Goal: Information Seeking & Learning: Learn about a topic

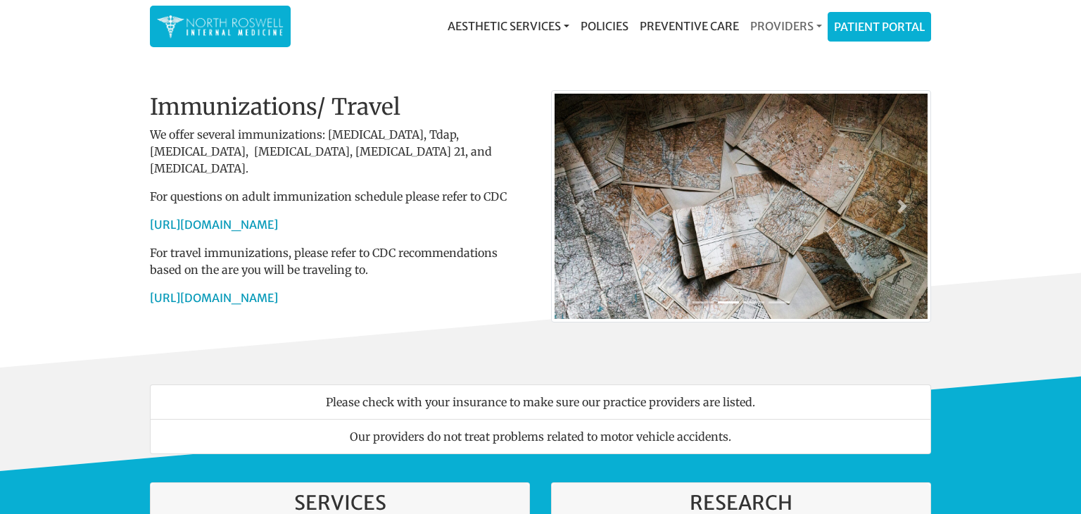
click at [792, 27] on link "Providers" at bounding box center [786, 26] width 83 height 28
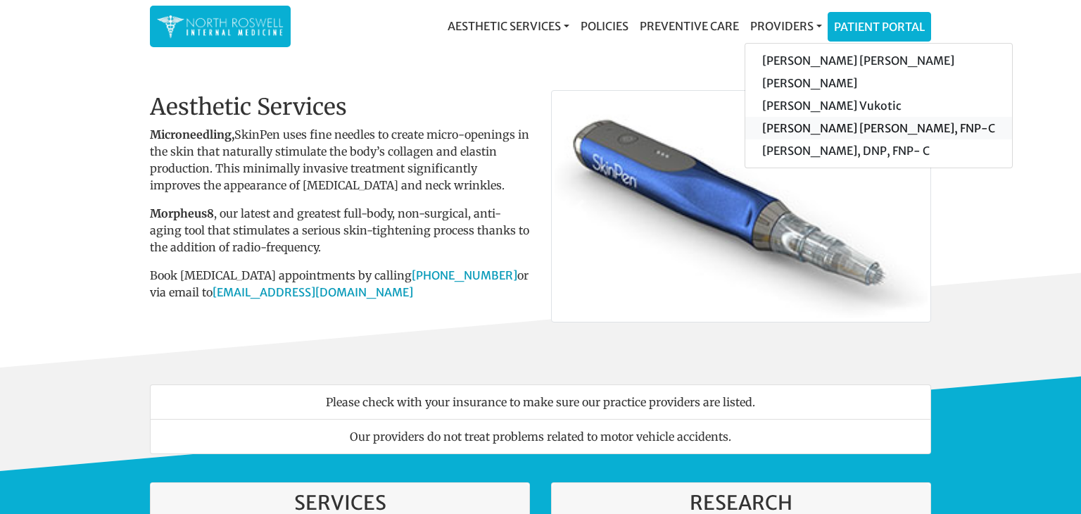
click at [793, 127] on link "[PERSON_NAME] [PERSON_NAME], FNP-C" at bounding box center [879, 128] width 267 height 23
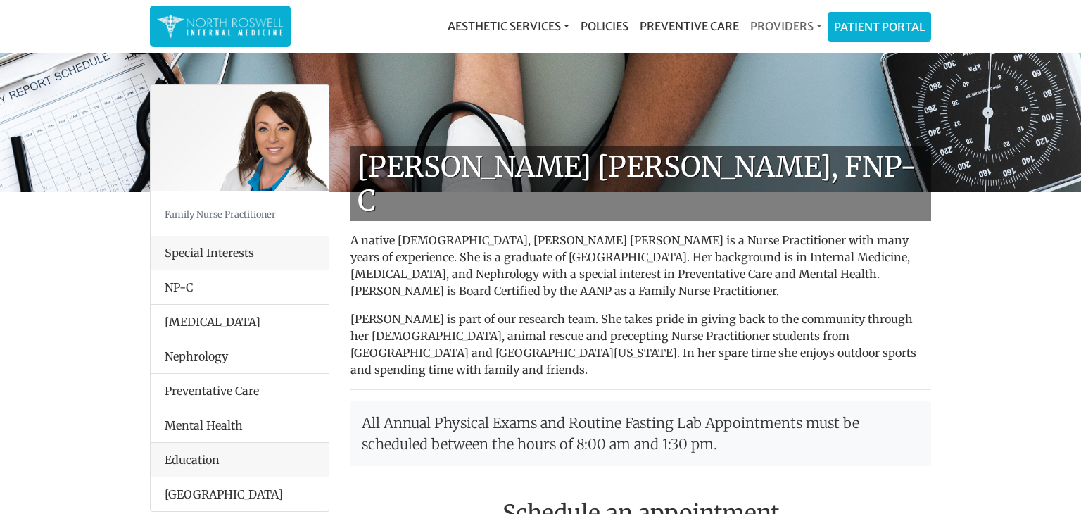
click at [816, 25] on link "Providers" at bounding box center [786, 26] width 83 height 28
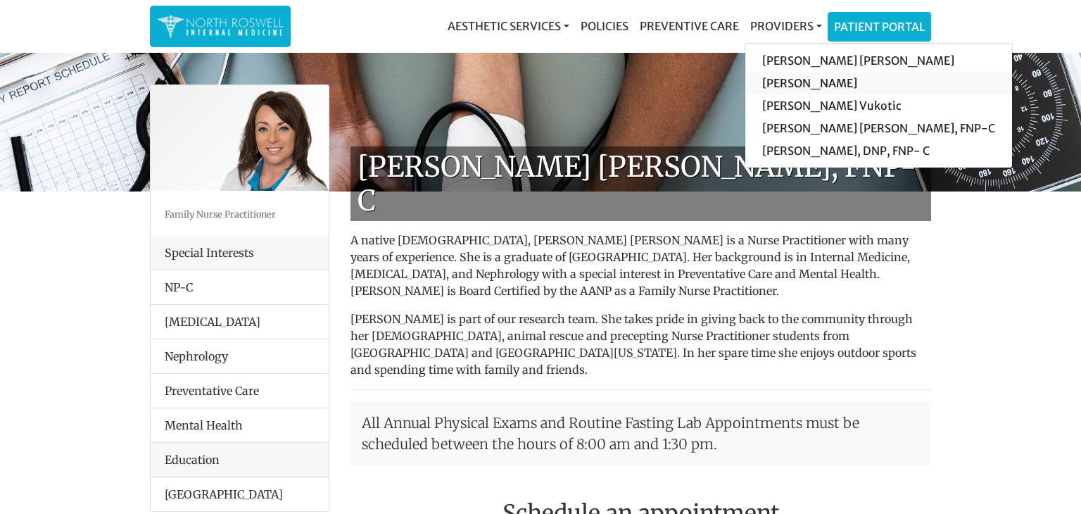
click at [803, 84] on link "[PERSON_NAME]" at bounding box center [879, 83] width 267 height 23
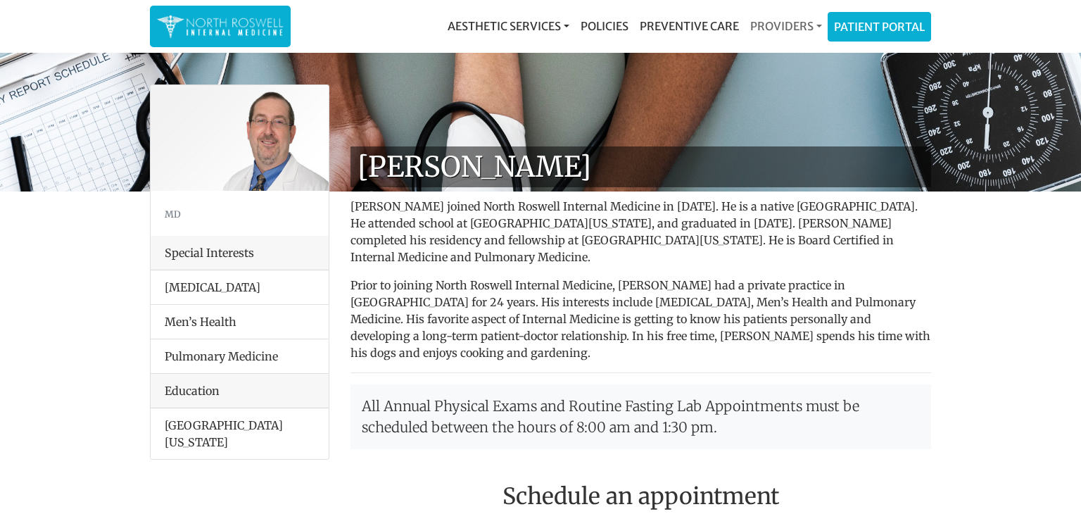
click at [807, 27] on link "Providers" at bounding box center [786, 26] width 83 height 28
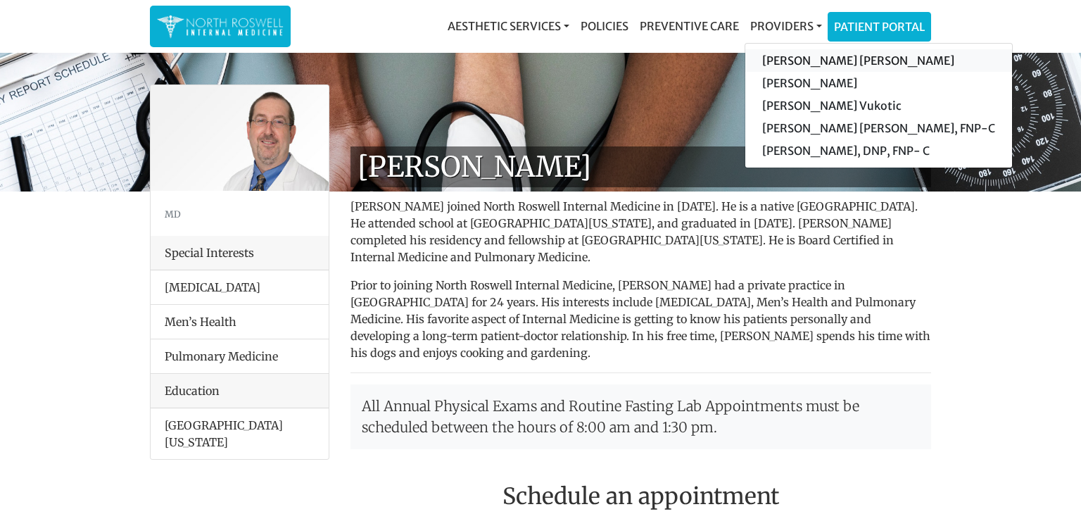
click at [798, 61] on link "[PERSON_NAME] [PERSON_NAME]" at bounding box center [879, 60] width 267 height 23
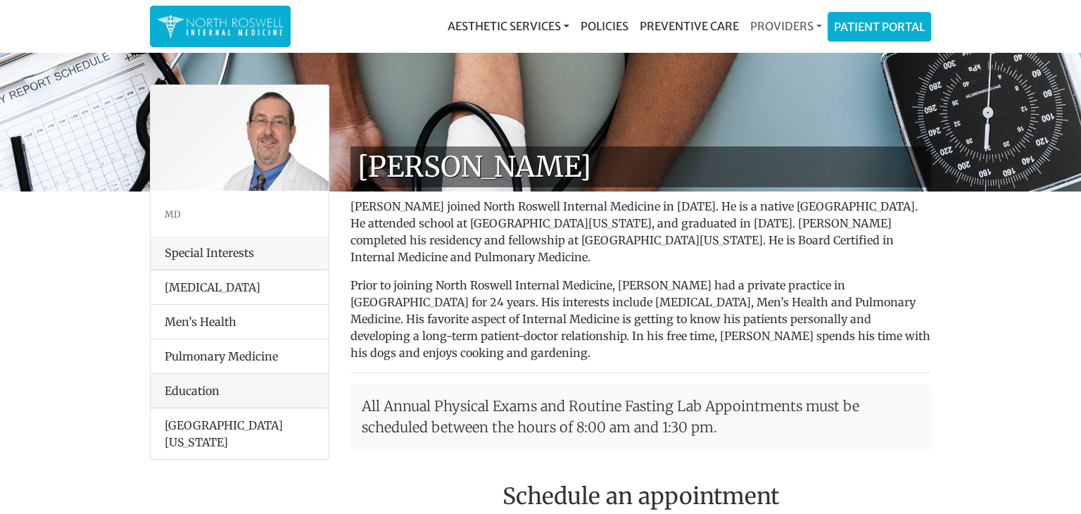
click at [806, 27] on link "Providers" at bounding box center [786, 26] width 83 height 28
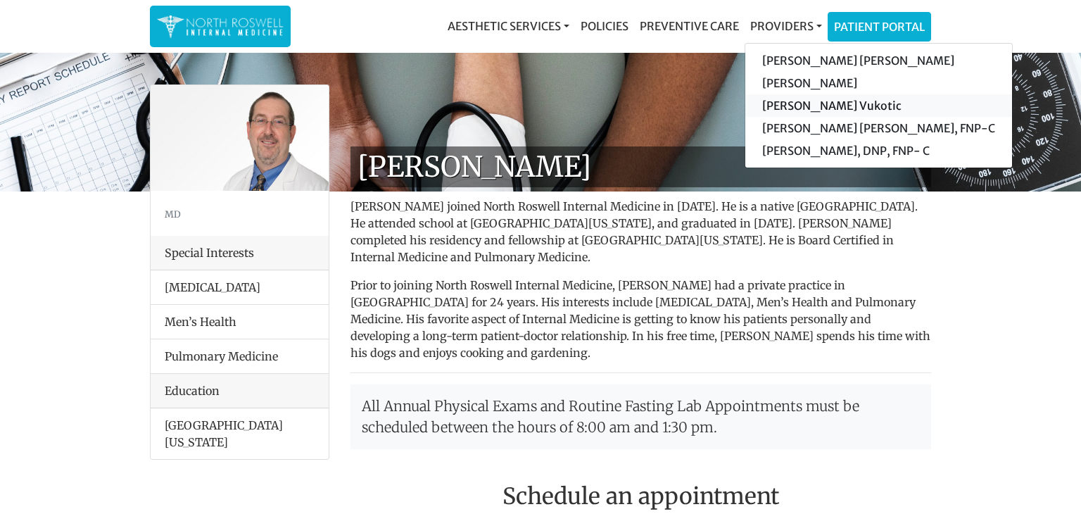
click at [793, 106] on link "[PERSON_NAME] Vukotic" at bounding box center [879, 105] width 267 height 23
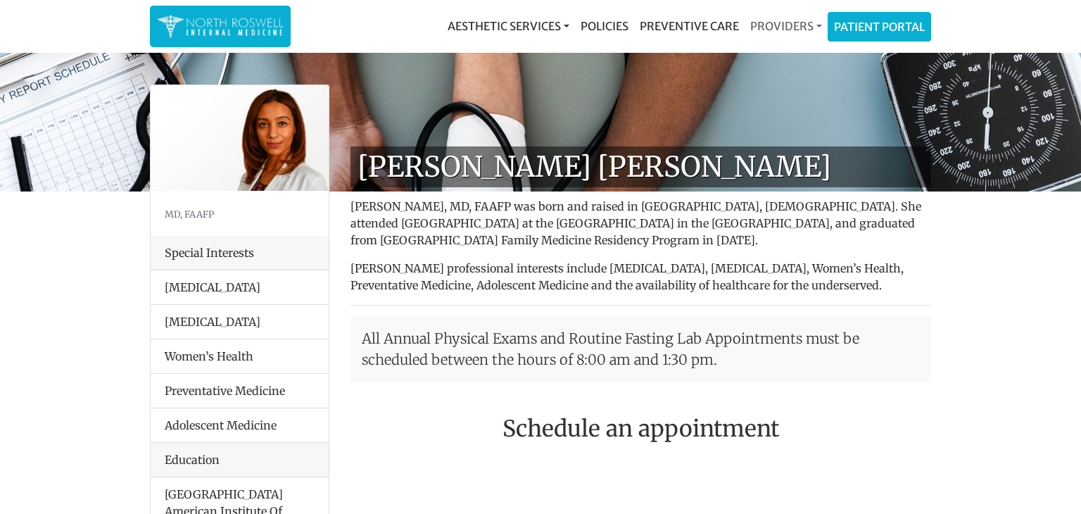
click at [819, 24] on link "Providers" at bounding box center [786, 26] width 83 height 28
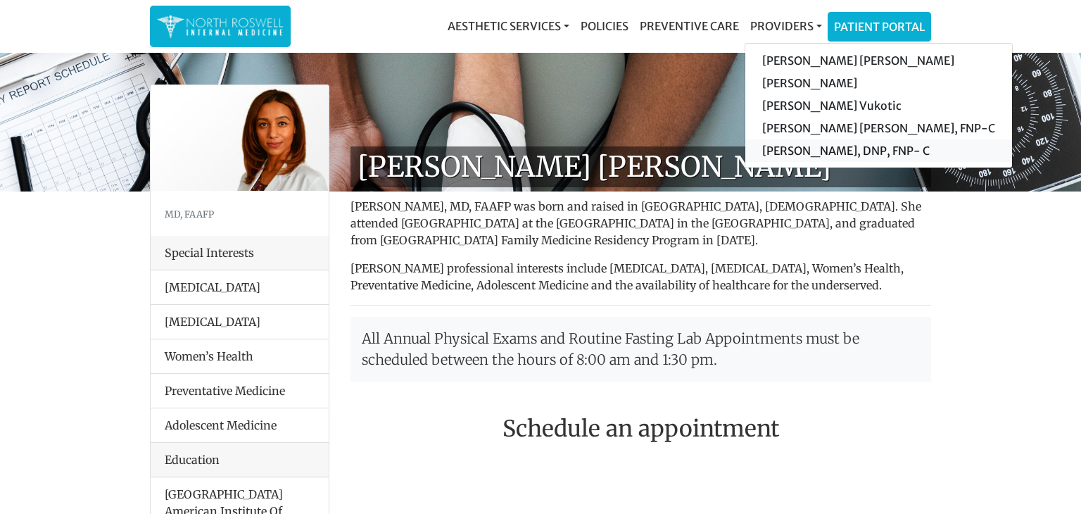
click at [800, 151] on link "[PERSON_NAME], DNP, FNP- C" at bounding box center [879, 150] width 267 height 23
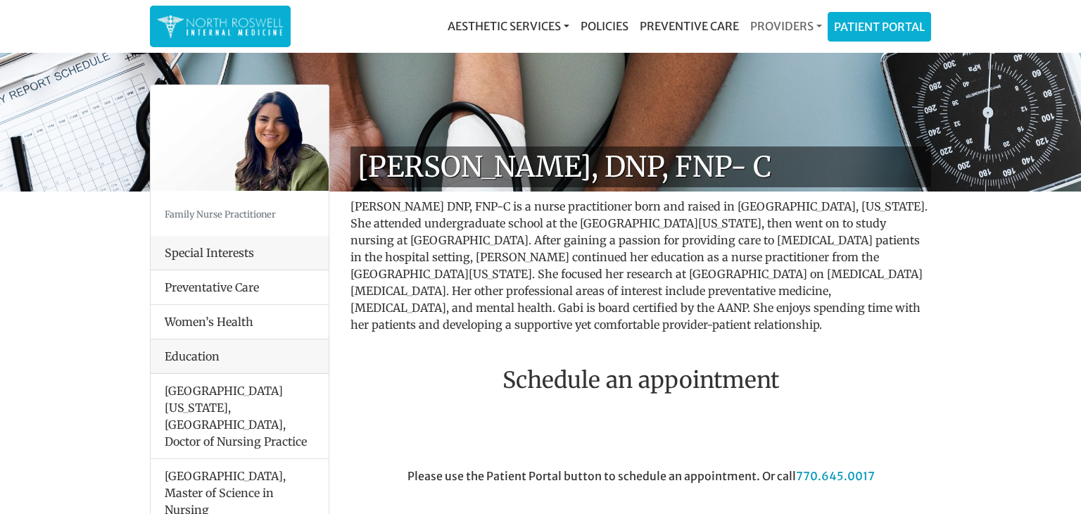
click at [803, 30] on link "Providers" at bounding box center [786, 26] width 83 height 28
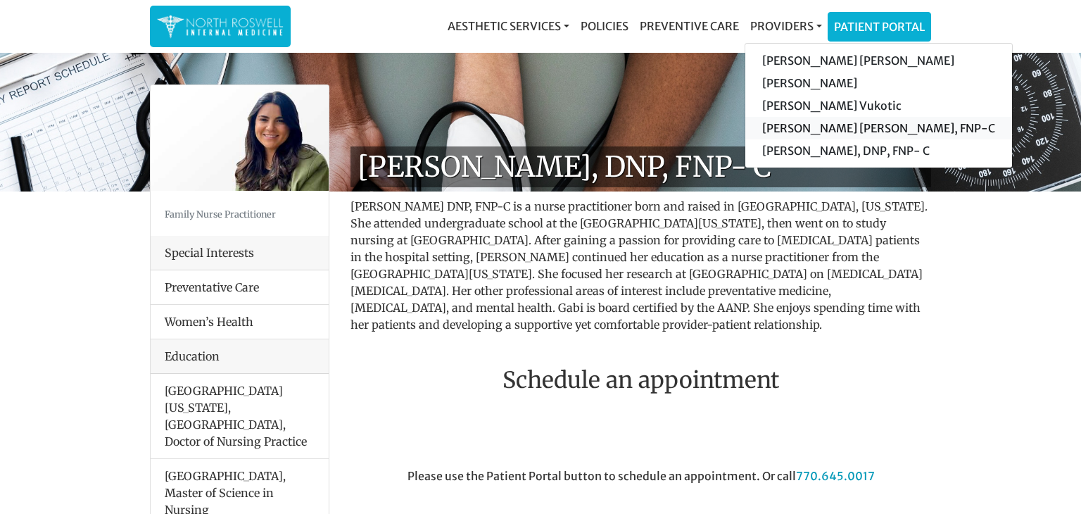
click at [826, 130] on link "[PERSON_NAME] [PERSON_NAME], FNP-C" at bounding box center [879, 128] width 267 height 23
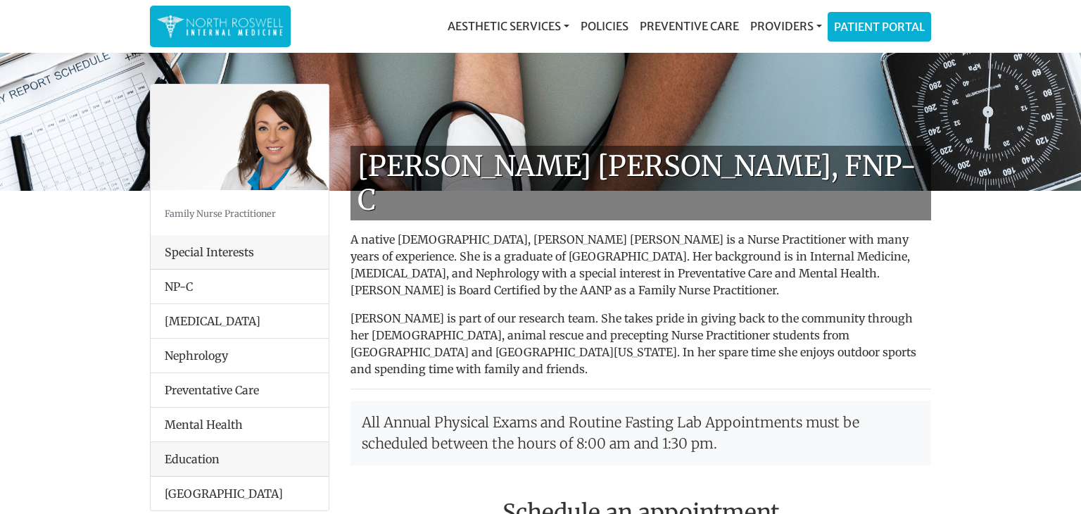
scroll to position [6, 0]
